Goal: Information Seeking & Learning: Learn about a topic

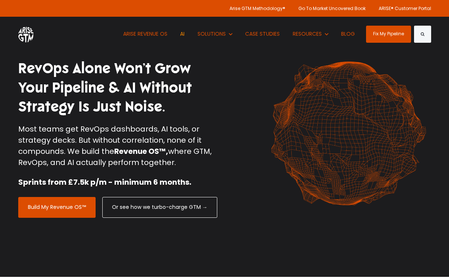
click at [181, 35] on link "AI" at bounding box center [183, 34] width 16 height 35
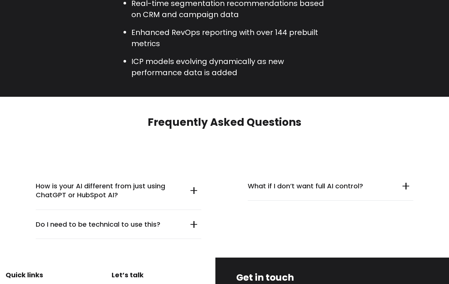
scroll to position [2170, 0]
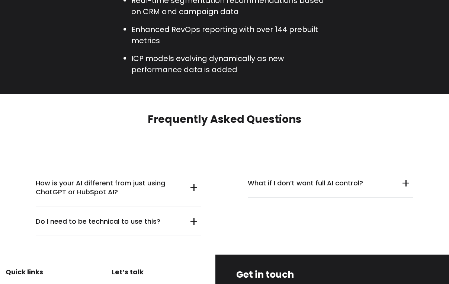
click at [193, 177] on summary "How is your AI different from just using ChatGPT or HubSpot AI?" at bounding box center [118, 187] width 165 height 38
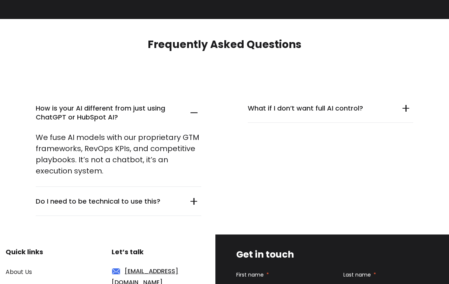
scroll to position [2259, 0]
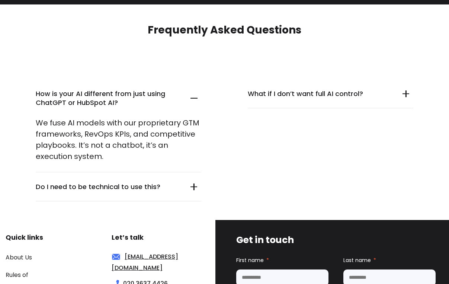
click at [190, 176] on summary "Do I need to be technical to use this?" at bounding box center [118, 186] width 165 height 29
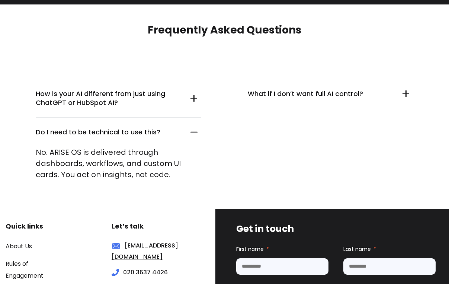
click at [350, 88] on summary "What if I don’t want full AI control?" at bounding box center [329, 93] width 165 height 29
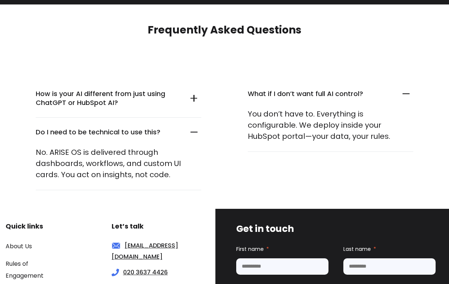
click at [417, 130] on div "What if I don’t want full AI control? You don’t have to. Everything is configur…" at bounding box center [330, 134] width 177 height 111
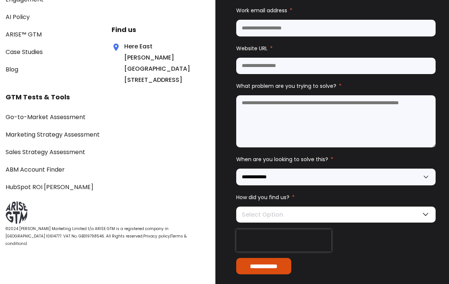
scroll to position [2547, 0]
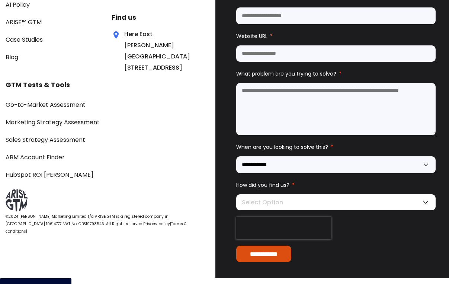
click at [375, 156] on select "**********" at bounding box center [335, 164] width 199 height 17
